Goal: Find specific page/section

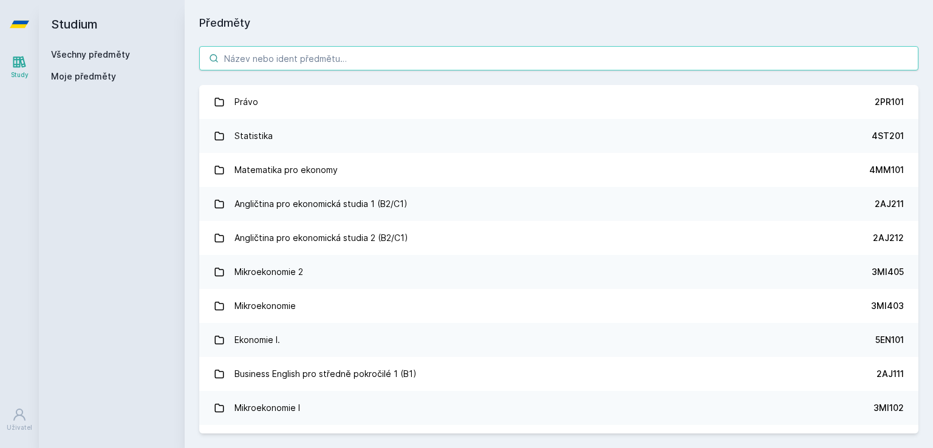
click at [290, 56] on input "search" at bounding box center [558, 58] width 719 height 24
type input "+"
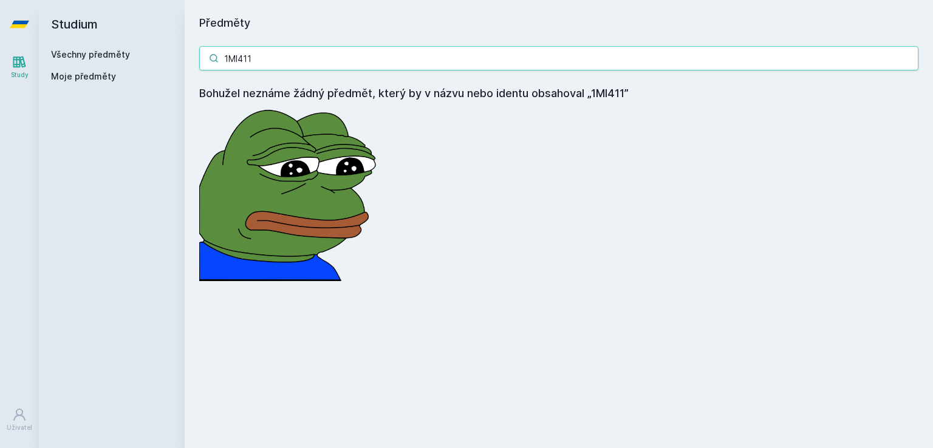
click at [228, 59] on input "1MI411" at bounding box center [558, 58] width 719 height 24
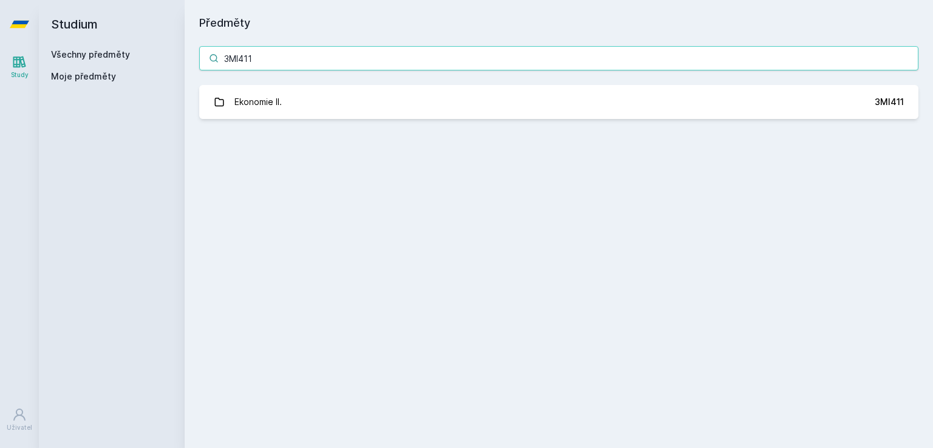
type input "3MI411"
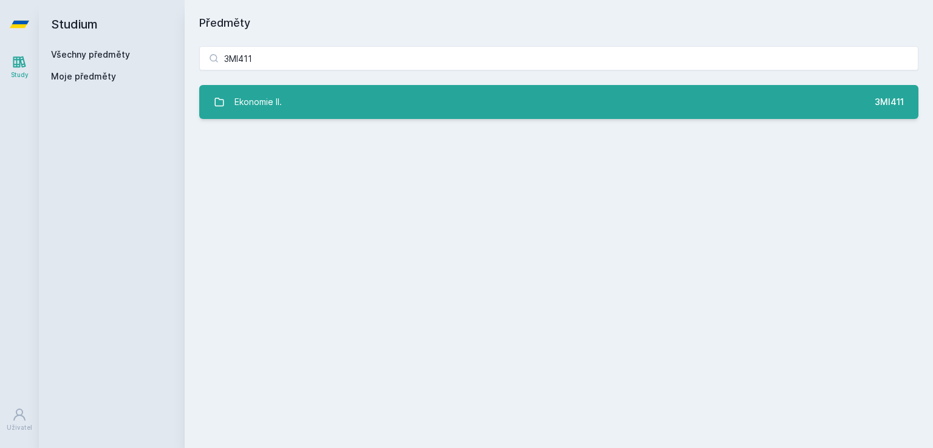
click at [272, 104] on div "Ekonomie II." at bounding box center [257, 102] width 47 height 24
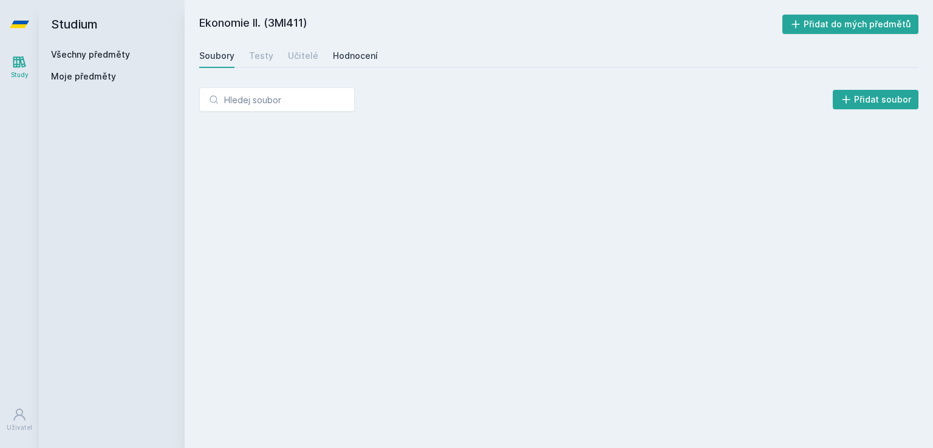
click at [339, 50] on div "Hodnocení" at bounding box center [355, 56] width 45 height 12
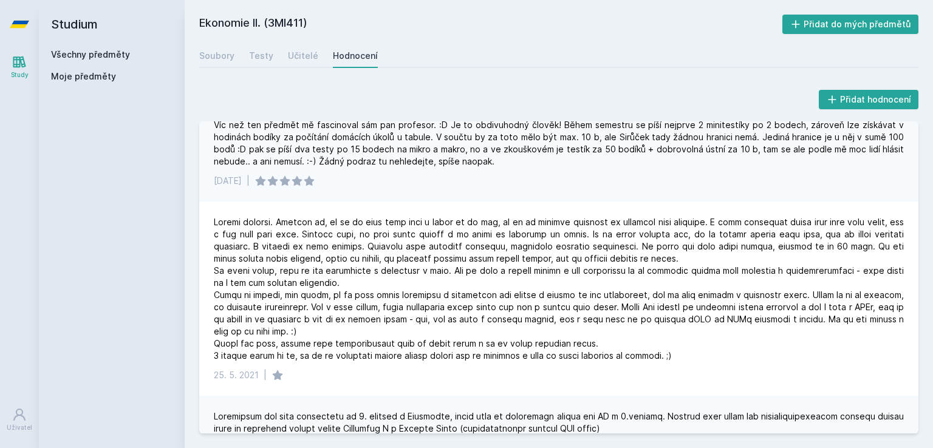
scroll to position [138, 0]
click at [222, 55] on div "Soubory" at bounding box center [216, 56] width 35 height 12
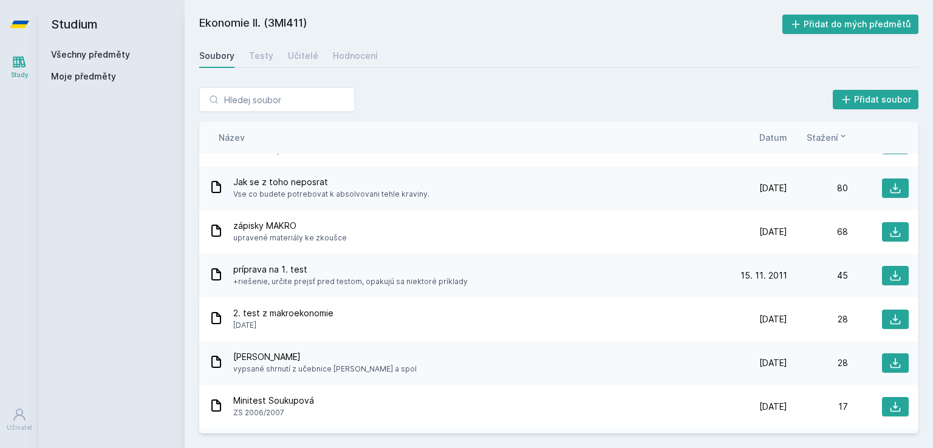
scroll to position [32, 0]
